Goal: Task Accomplishment & Management: Manage account settings

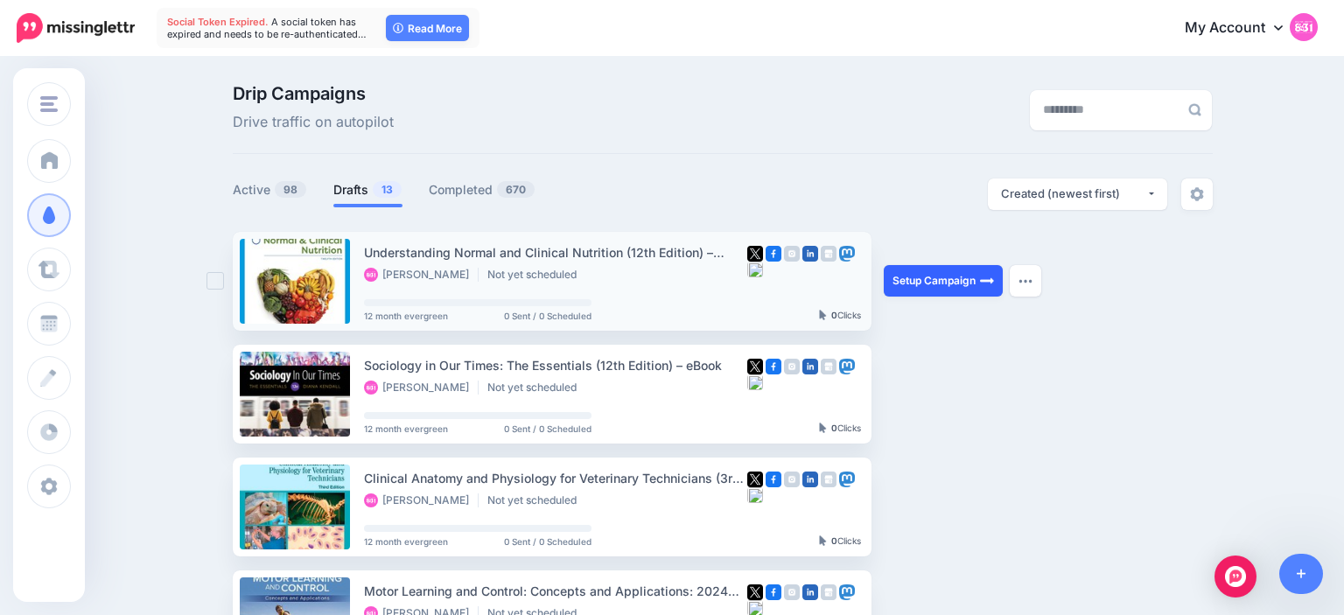
click at [922, 280] on link "Setup Campaign" at bounding box center [942, 280] width 119 height 31
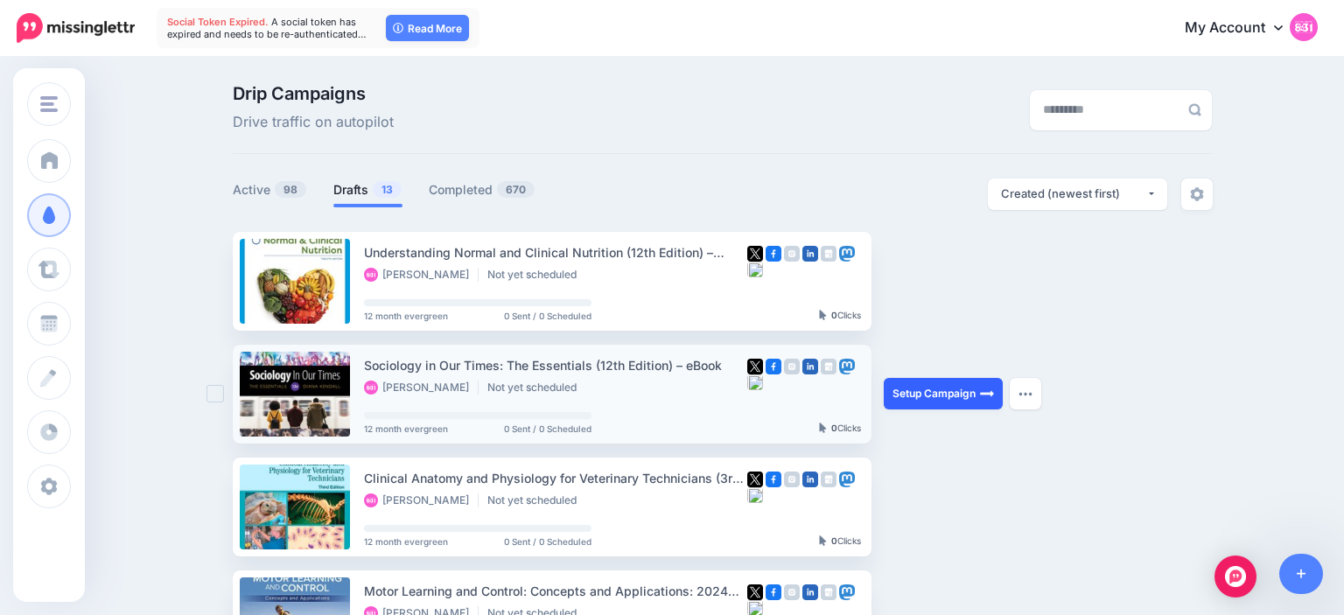
click at [922, 394] on link "Setup Campaign" at bounding box center [942, 393] width 119 height 31
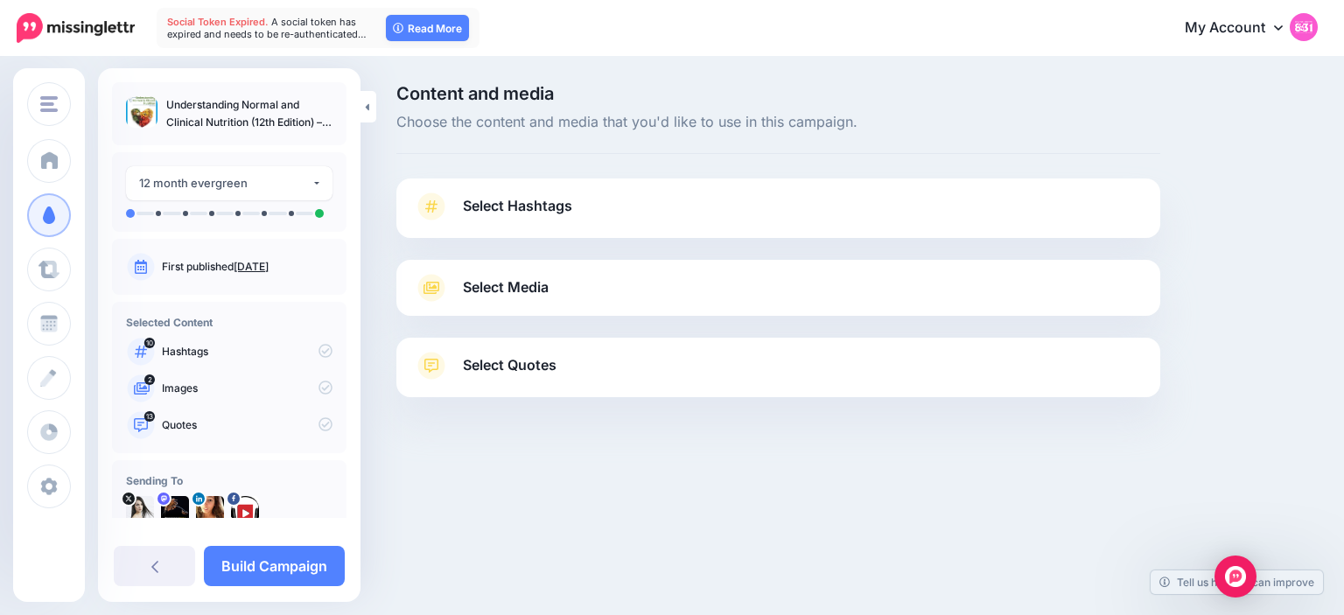
click at [652, 214] on link "Select Hashtags" at bounding box center [778, 214] width 729 height 45
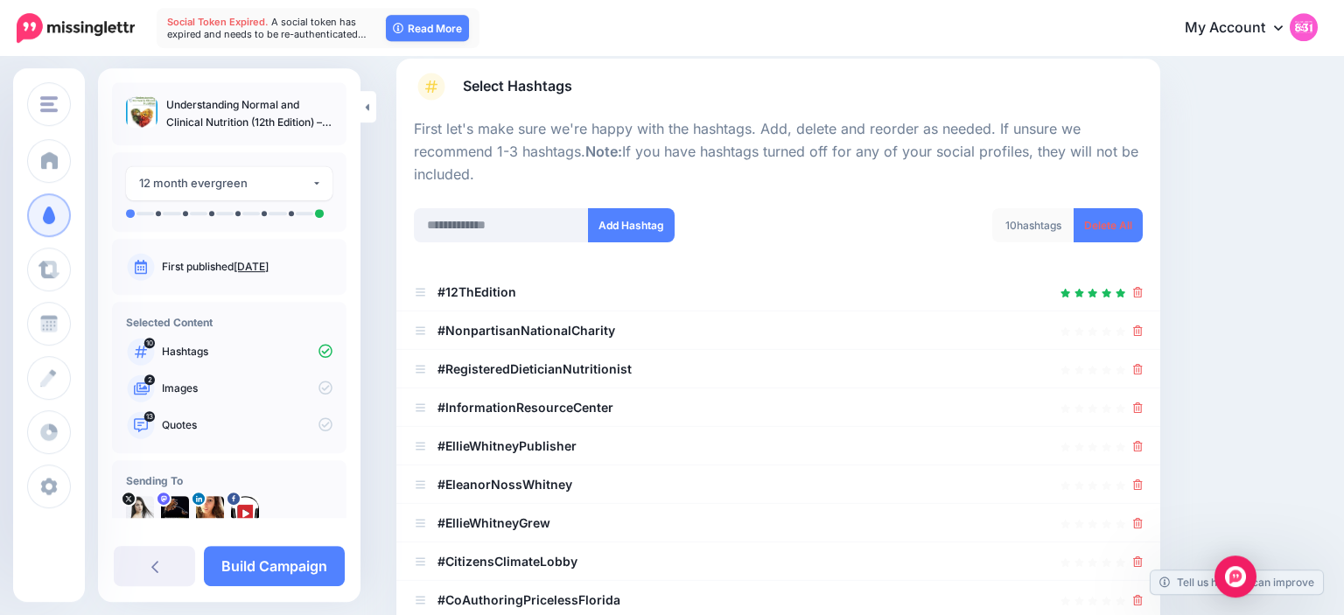
scroll to position [164, 0]
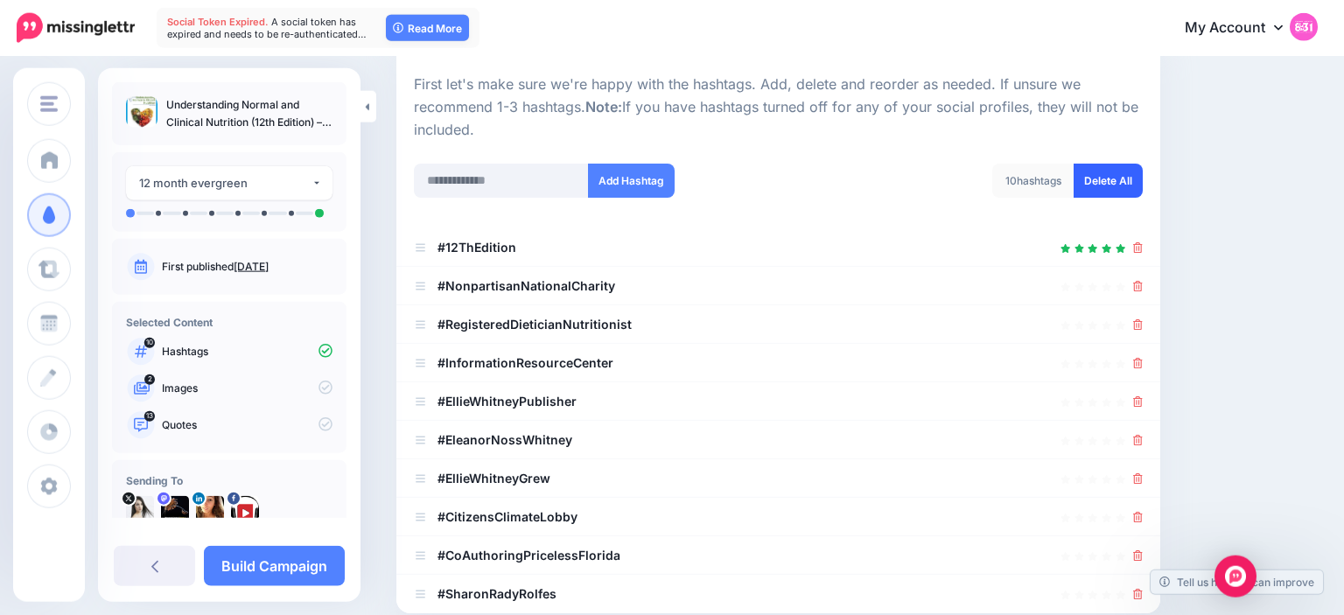
click at [1126, 172] on link "Delete All" at bounding box center [1107, 181] width 69 height 34
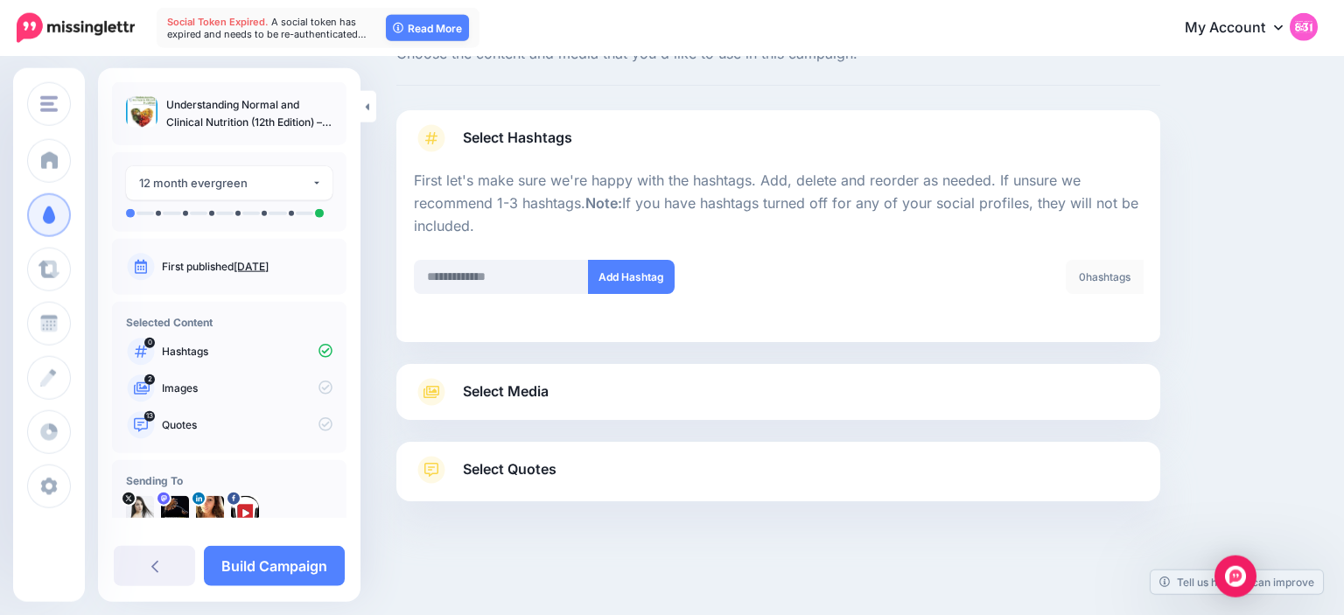
scroll to position [67, 0]
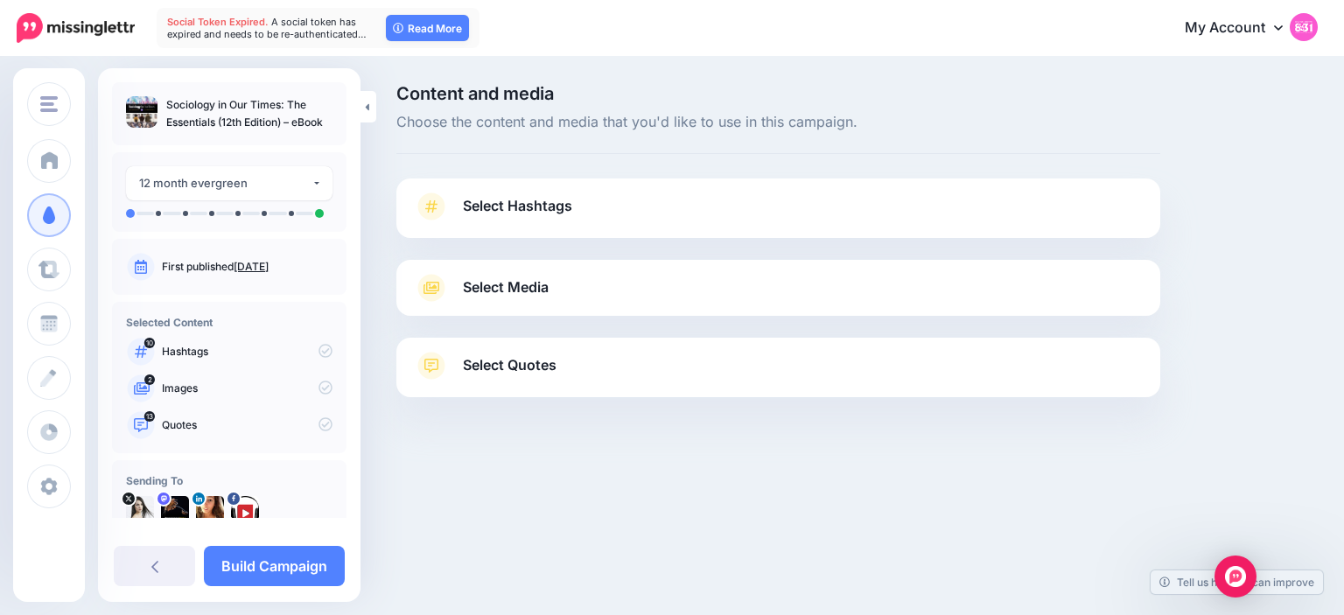
click at [595, 220] on link "Select Hashtags" at bounding box center [778, 214] width 729 height 45
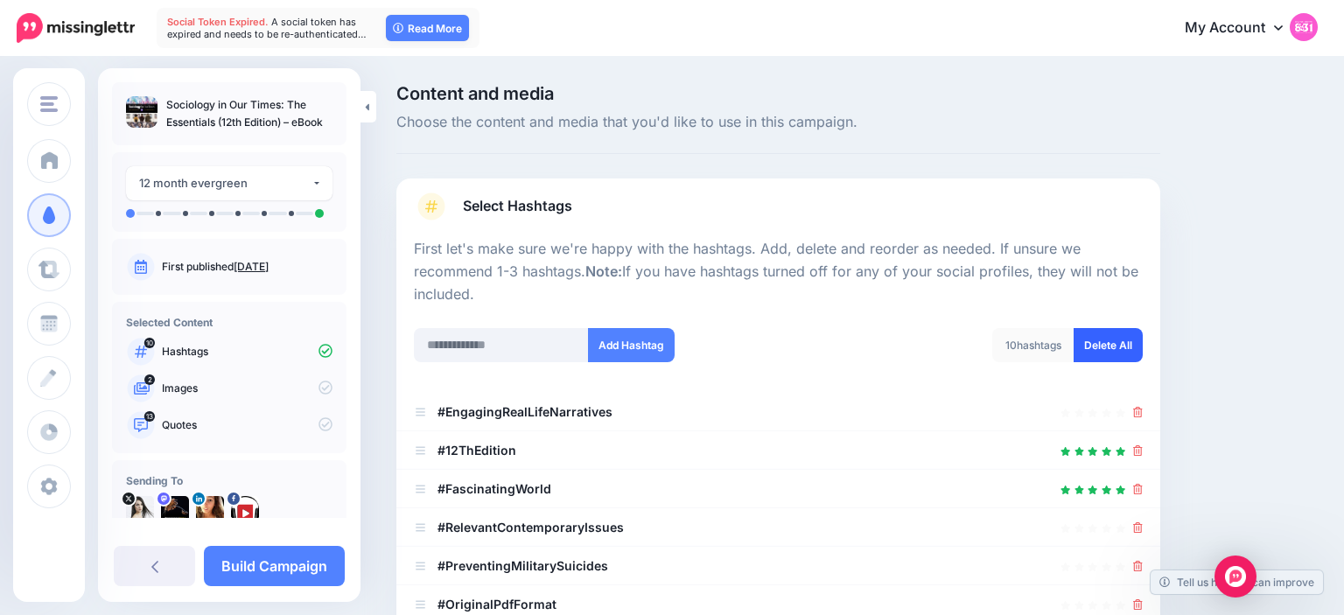
click at [1087, 343] on link "Delete All" at bounding box center [1107, 345] width 69 height 34
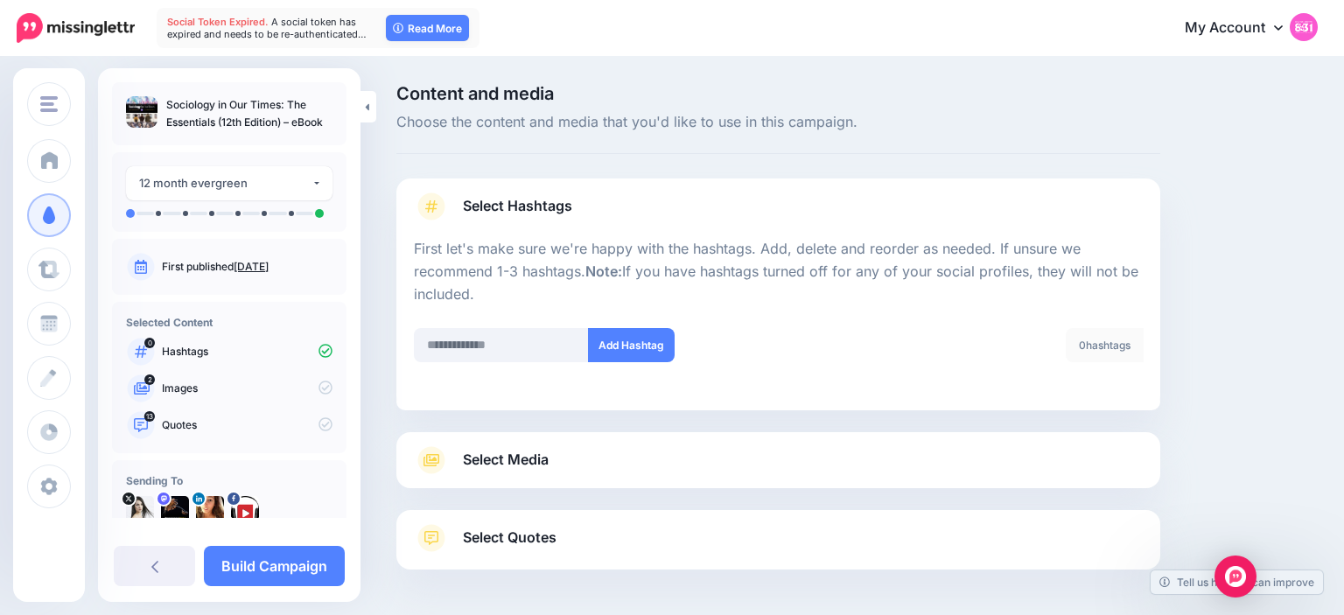
scroll to position [67, 0]
